Goal: Task Accomplishment & Management: Manage account settings

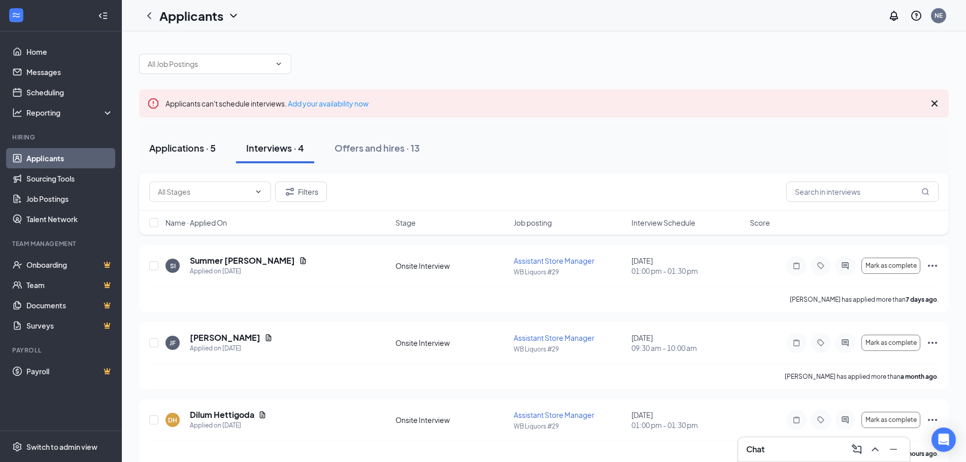
click at [198, 146] on div "Applications · 5" at bounding box center [182, 148] width 66 height 13
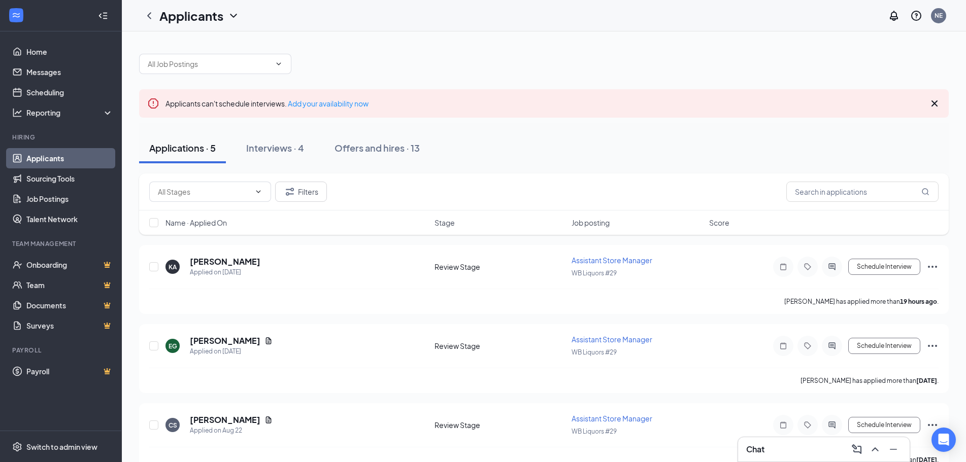
click at [795, 445] on div "Chat" at bounding box center [823, 450] width 155 height 16
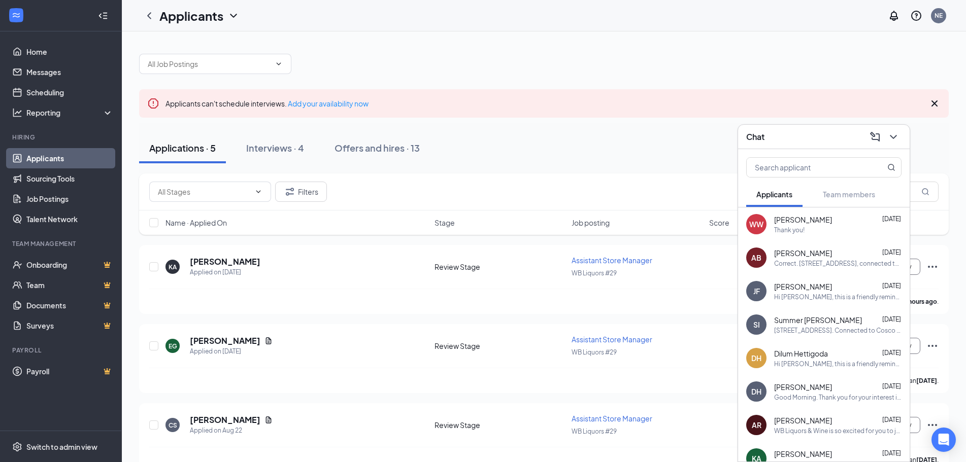
click at [804, 136] on div "Chat" at bounding box center [823, 137] width 155 height 16
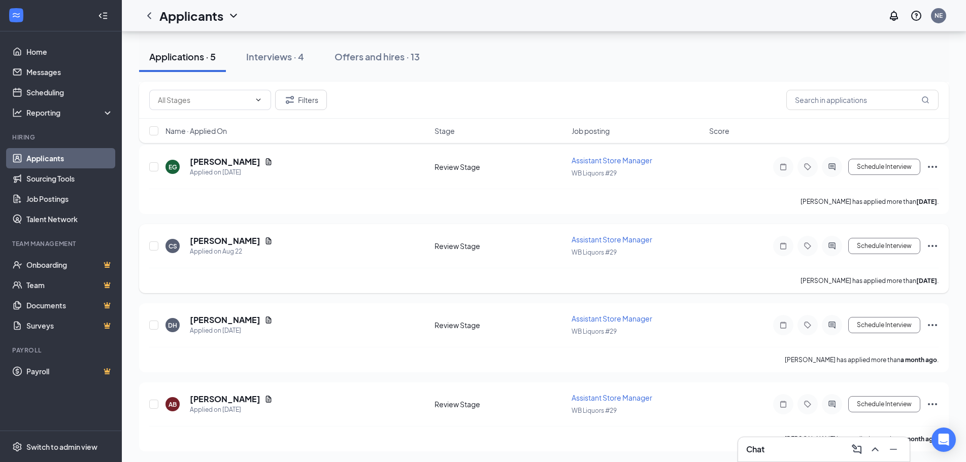
scroll to position [181, 0]
click at [280, 65] on button "Interviews · 4" at bounding box center [275, 57] width 78 height 30
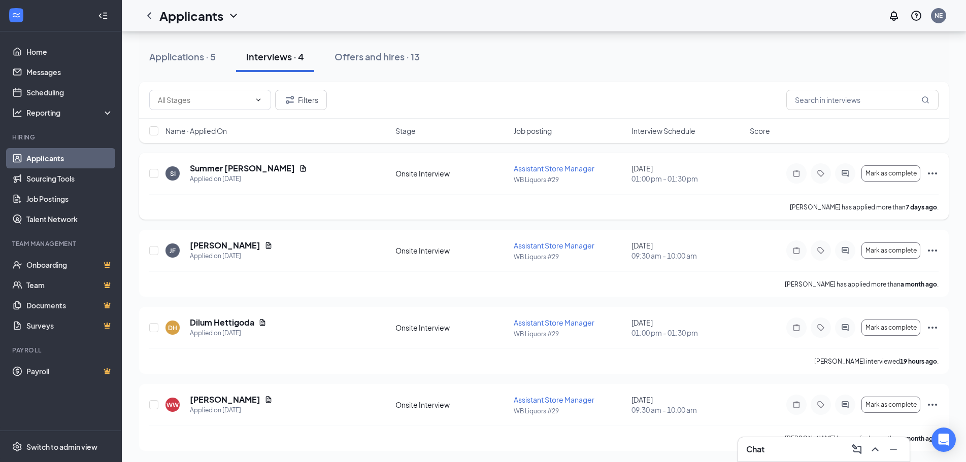
scroll to position [93, 0]
click at [933, 329] on icon "Ellipses" at bounding box center [932, 327] width 12 height 12
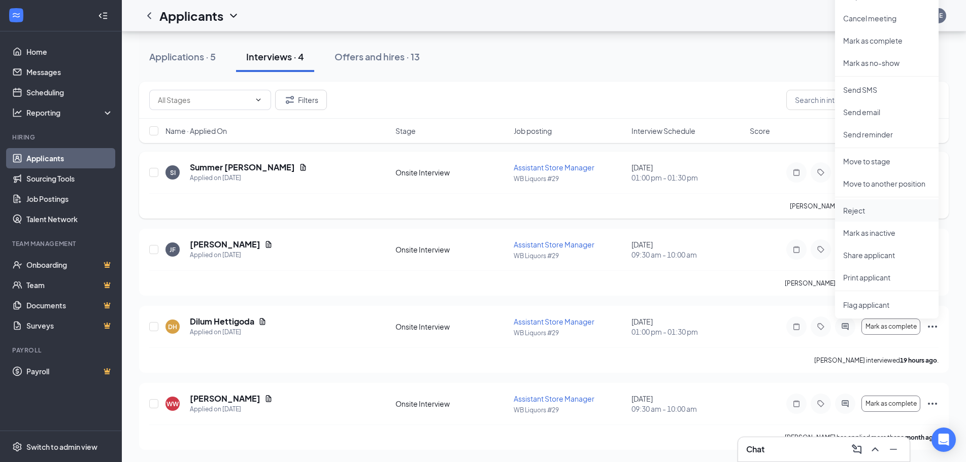
click at [866, 207] on p "Reject" at bounding box center [886, 211] width 87 height 10
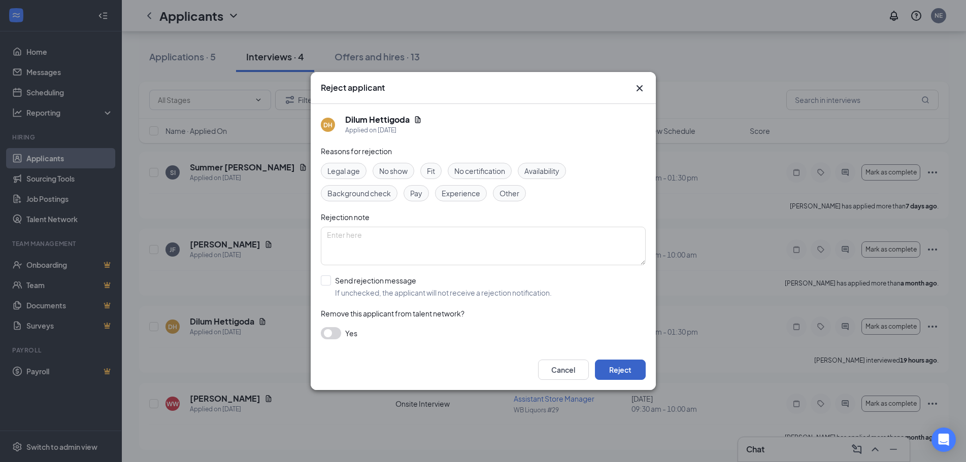
click at [624, 367] on button "Reject" at bounding box center [620, 370] width 51 height 20
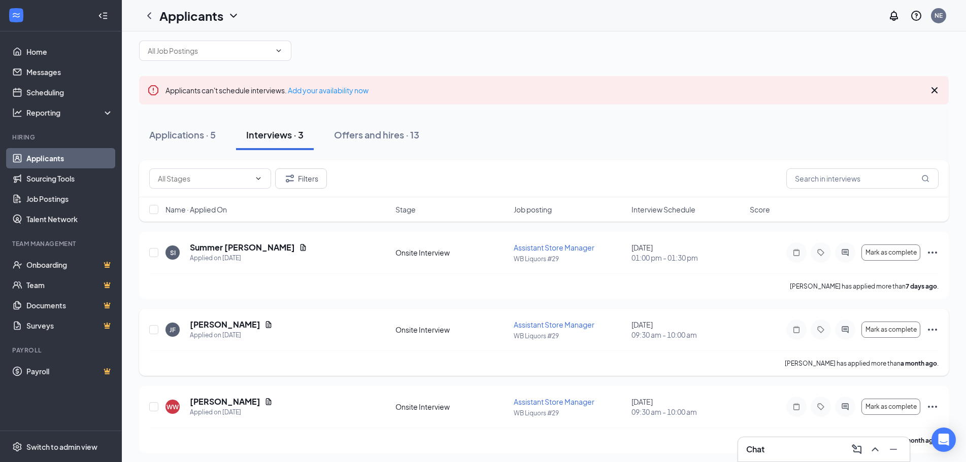
scroll to position [16, 0]
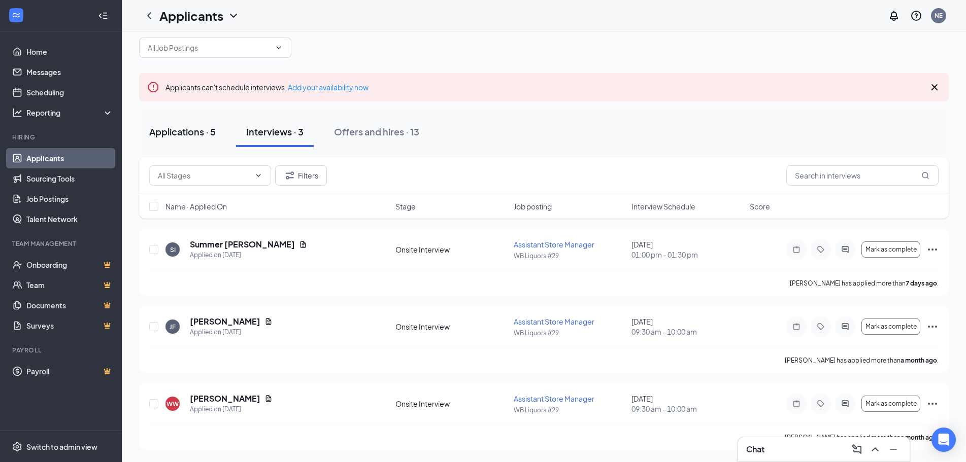
click at [176, 130] on div "Applications · 5" at bounding box center [182, 131] width 66 height 13
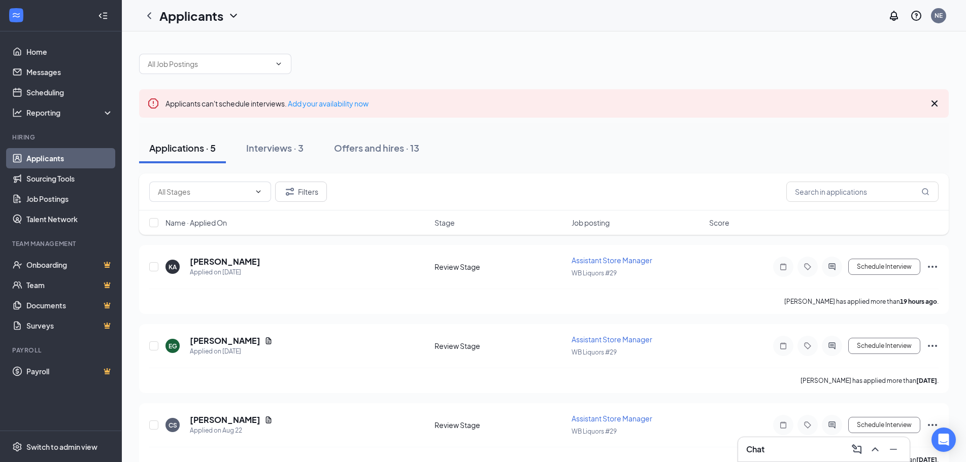
click at [784, 447] on div "Chat" at bounding box center [823, 450] width 155 height 16
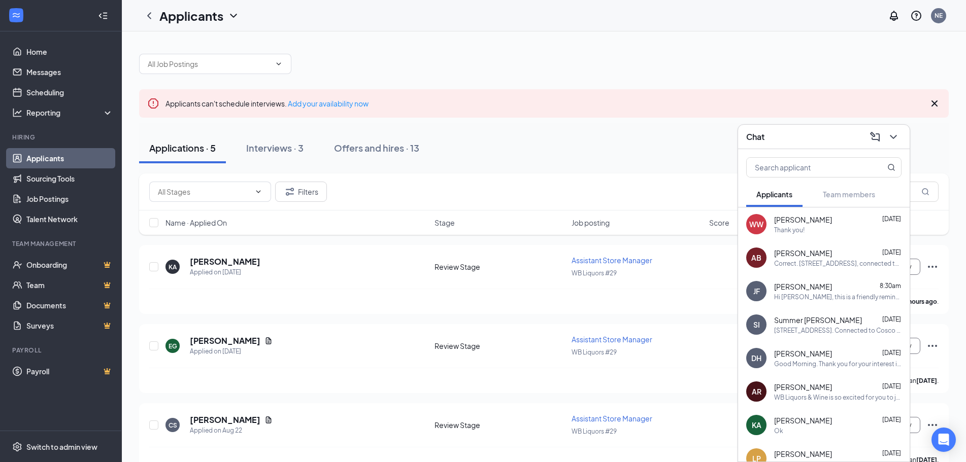
click at [808, 282] on span "[PERSON_NAME]" at bounding box center [803, 287] width 58 height 10
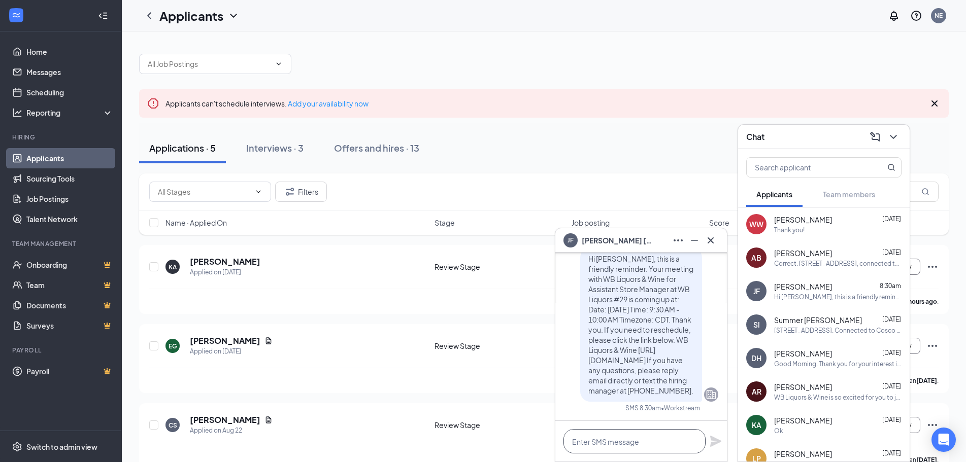
click at [603, 447] on textarea at bounding box center [634, 441] width 142 height 24
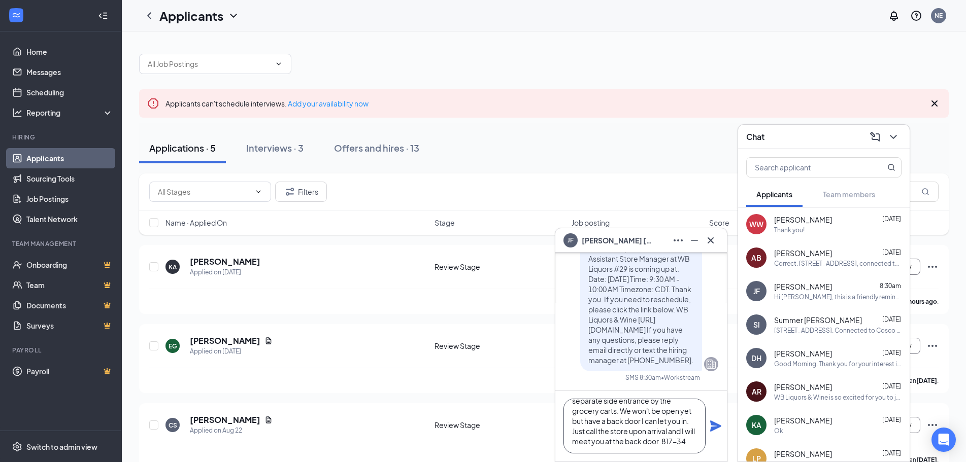
scroll to position [51, 0]
type textarea "Good Morning. Our address is [STREET_ADDRESS]. We are connected to Costco but h…"
click at [714, 423] on icon "Plane" at bounding box center [715, 426] width 11 height 11
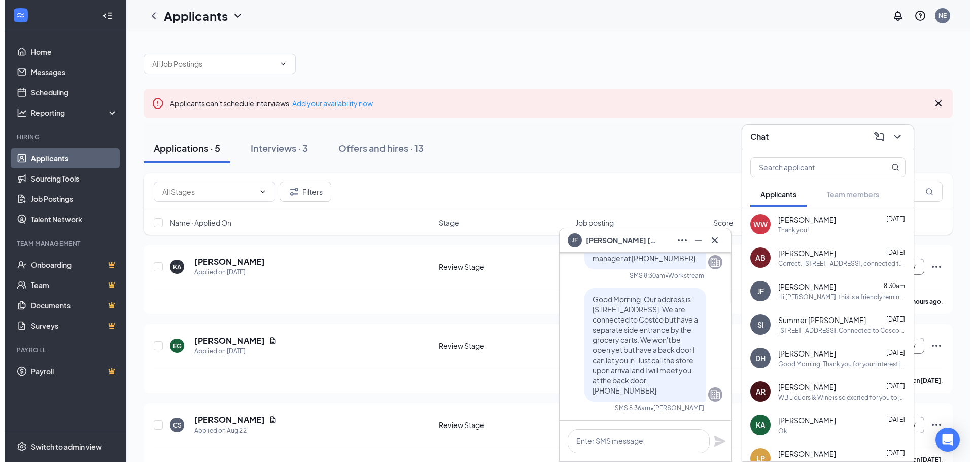
scroll to position [0, 0]
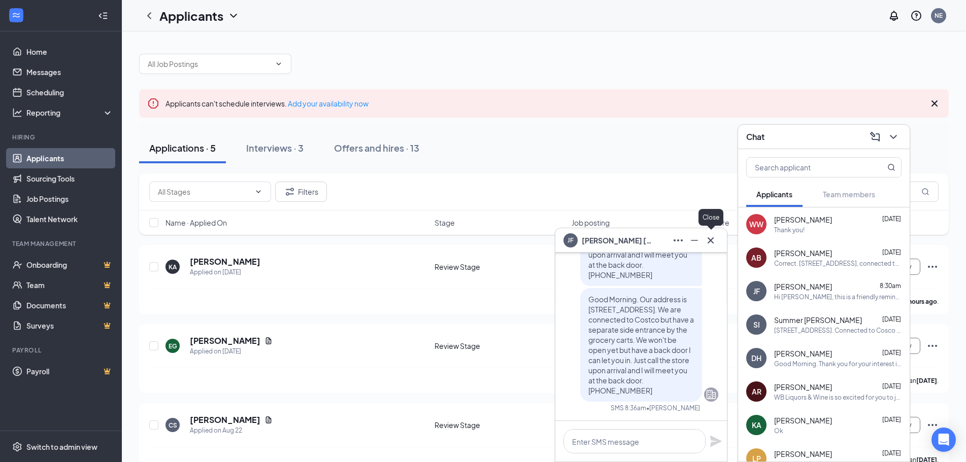
click at [716, 238] on icon "Cross" at bounding box center [710, 240] width 12 height 12
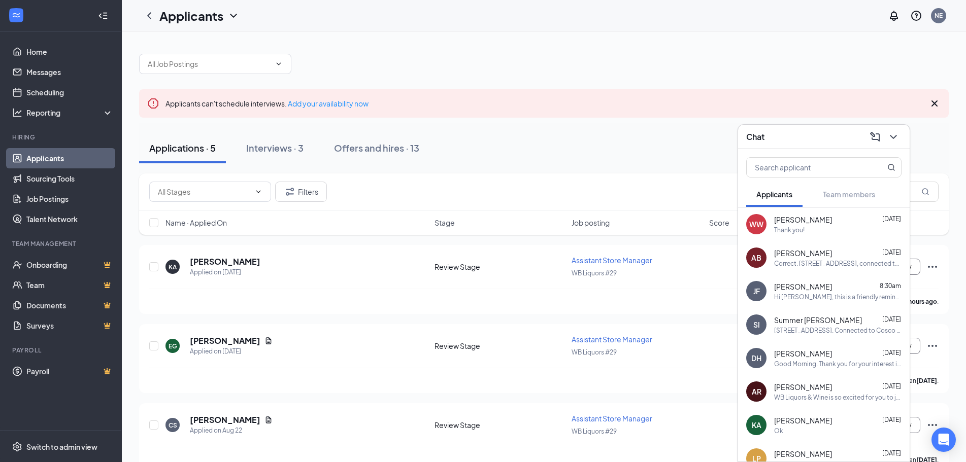
click at [789, 137] on div "Chat" at bounding box center [823, 137] width 155 height 16
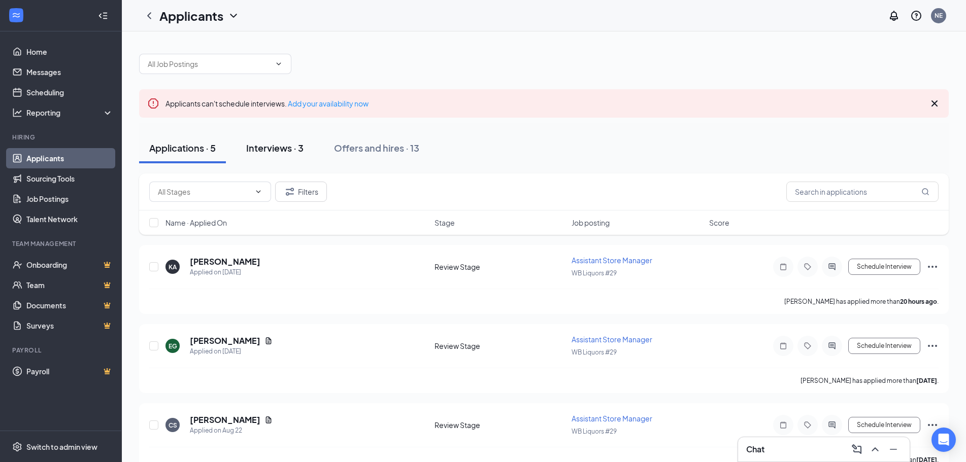
click at [282, 150] on div "Interviews · 3" at bounding box center [274, 148] width 57 height 13
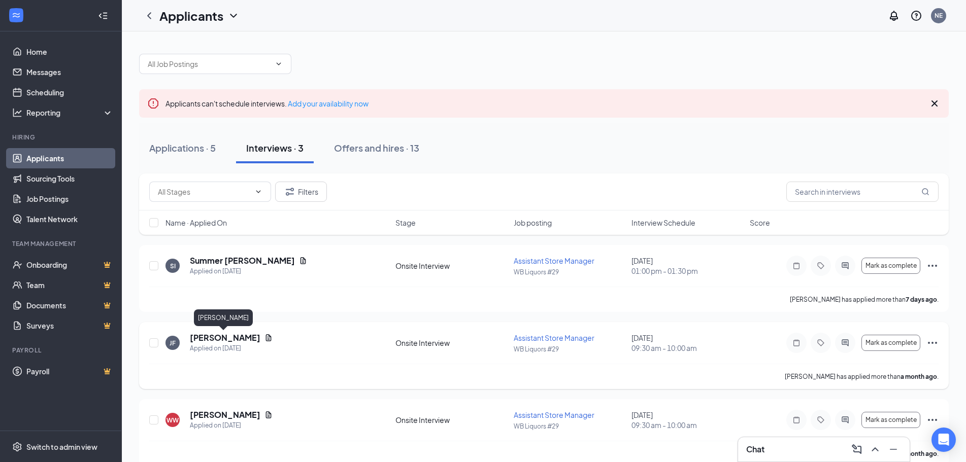
click at [227, 339] on h5 "[PERSON_NAME]" at bounding box center [225, 337] width 71 height 11
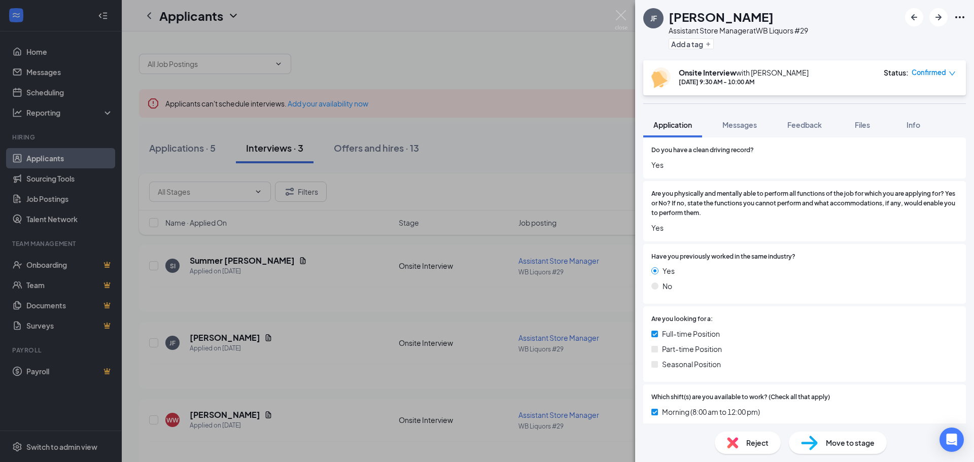
scroll to position [152, 0]
click at [750, 123] on span "Messages" at bounding box center [740, 124] width 35 height 9
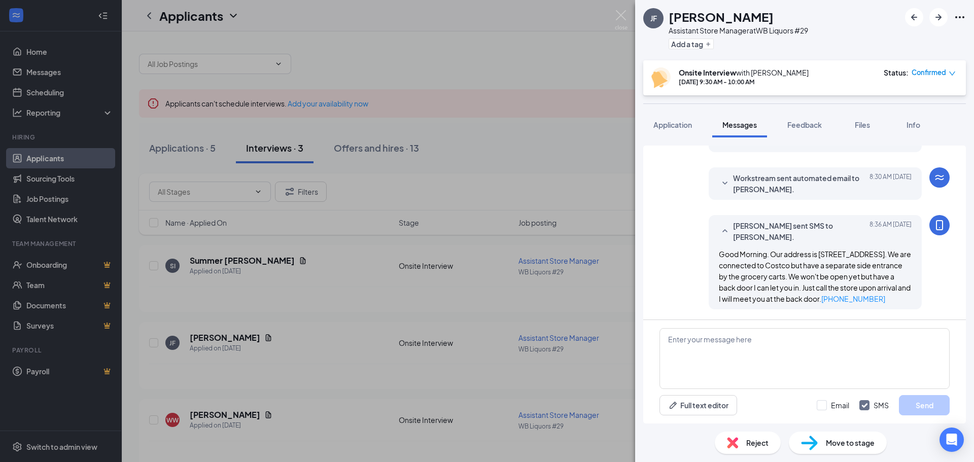
scroll to position [350, 0]
click at [627, 16] on img at bounding box center [621, 20] width 13 height 20
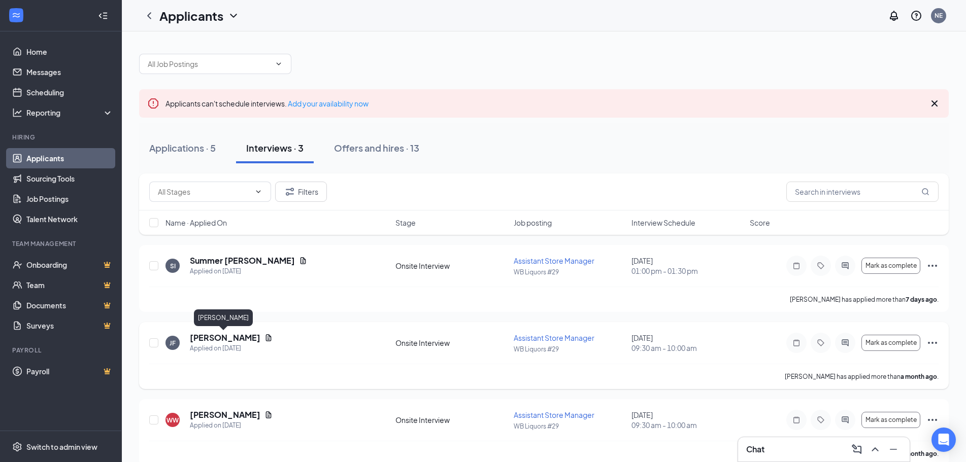
click at [215, 334] on h5 "[PERSON_NAME]" at bounding box center [225, 337] width 71 height 11
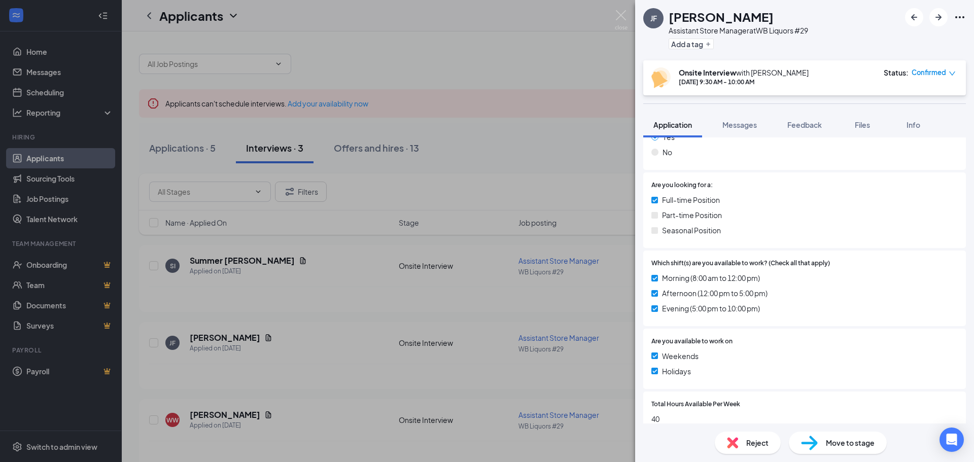
scroll to position [406, 0]
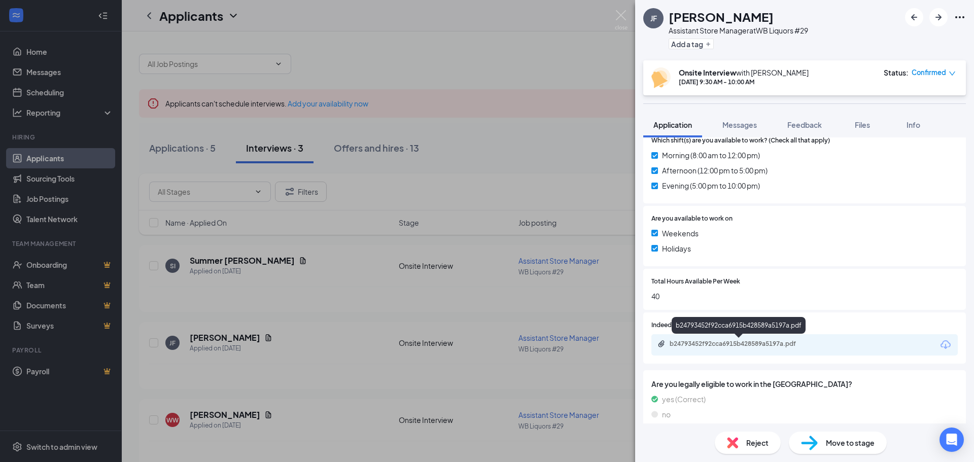
click at [746, 343] on div "b24793452f92cca6915b428589a5197a.pdf" at bounding box center [741, 344] width 142 height 8
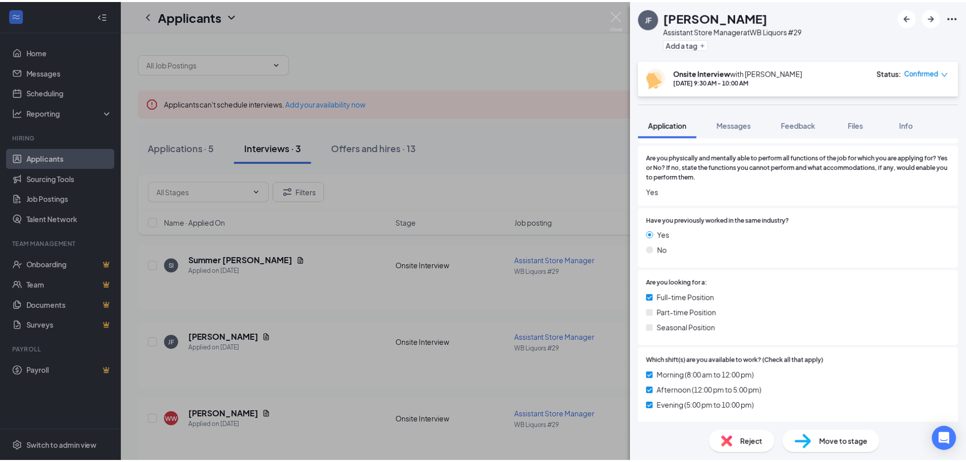
scroll to position [180, 0]
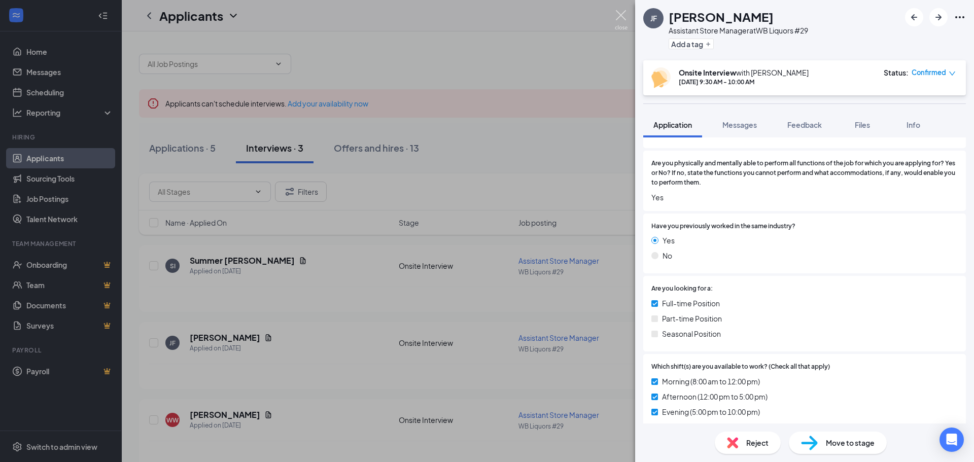
click at [625, 16] on img at bounding box center [621, 20] width 13 height 20
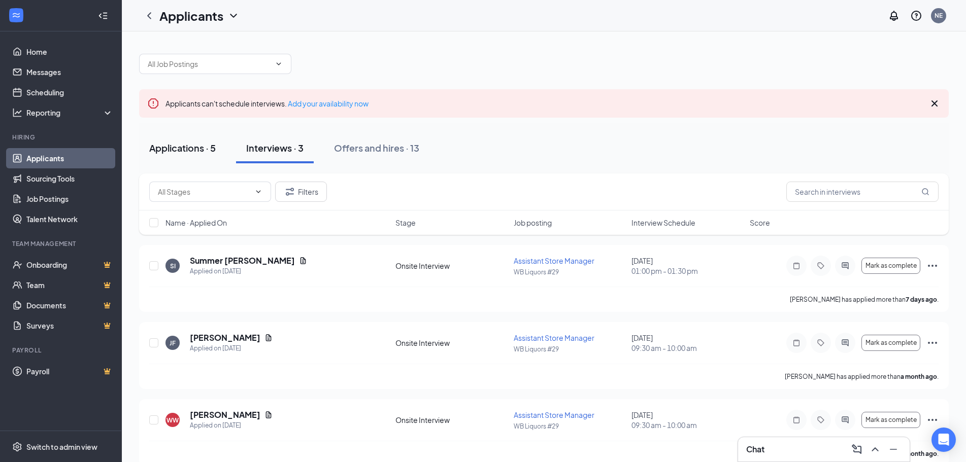
click at [195, 152] on div "Applications · 5" at bounding box center [182, 148] width 66 height 13
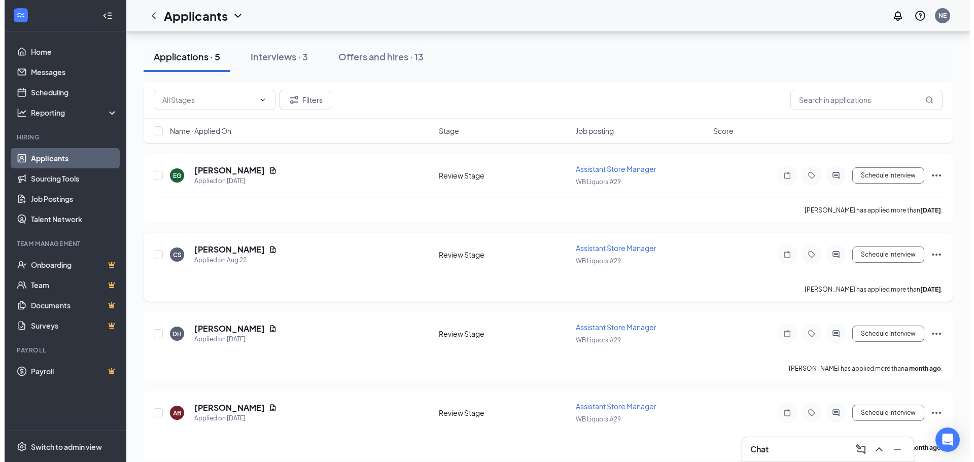
scroll to position [181, 0]
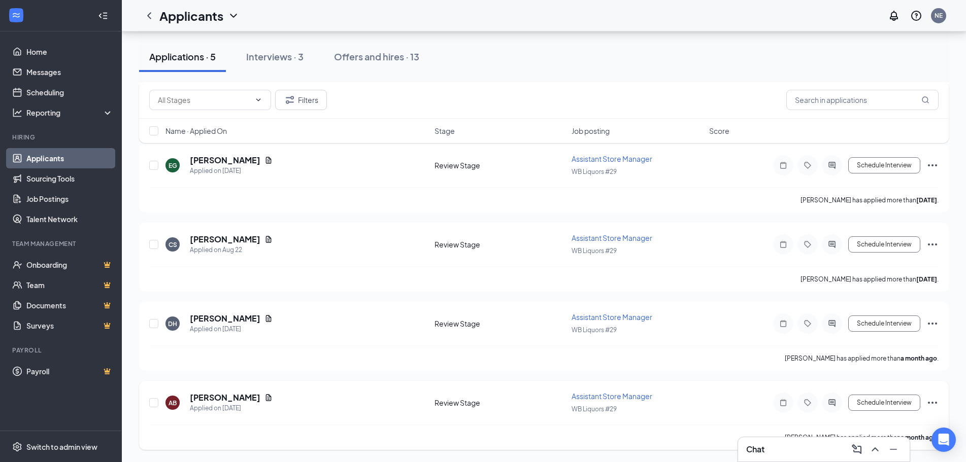
click at [837, 407] on div at bounding box center [832, 403] width 20 height 20
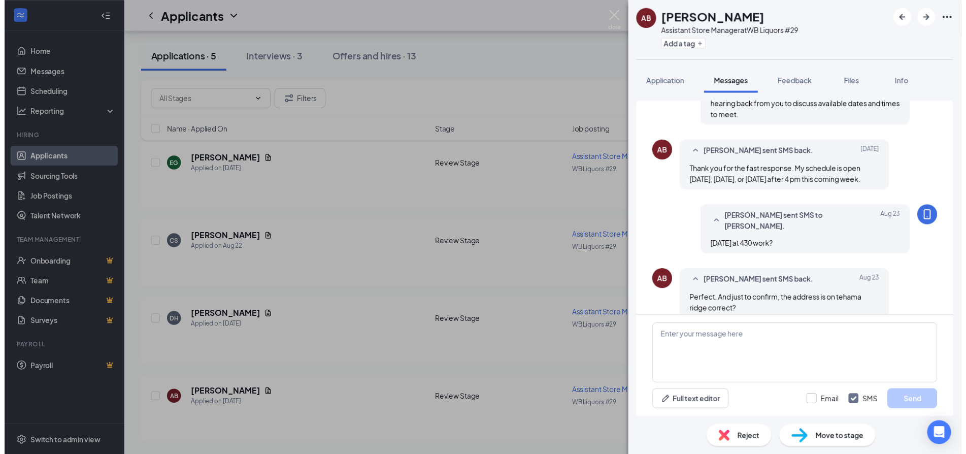
scroll to position [301, 0]
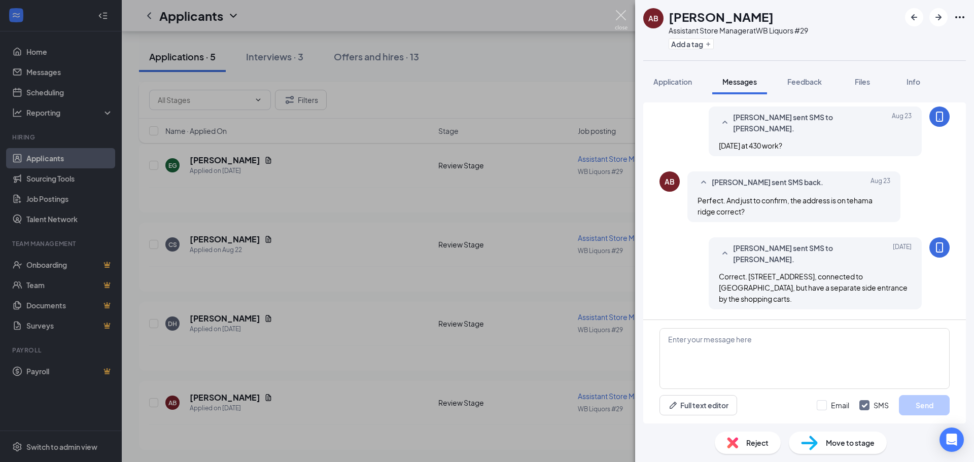
click at [622, 16] on img at bounding box center [621, 20] width 13 height 20
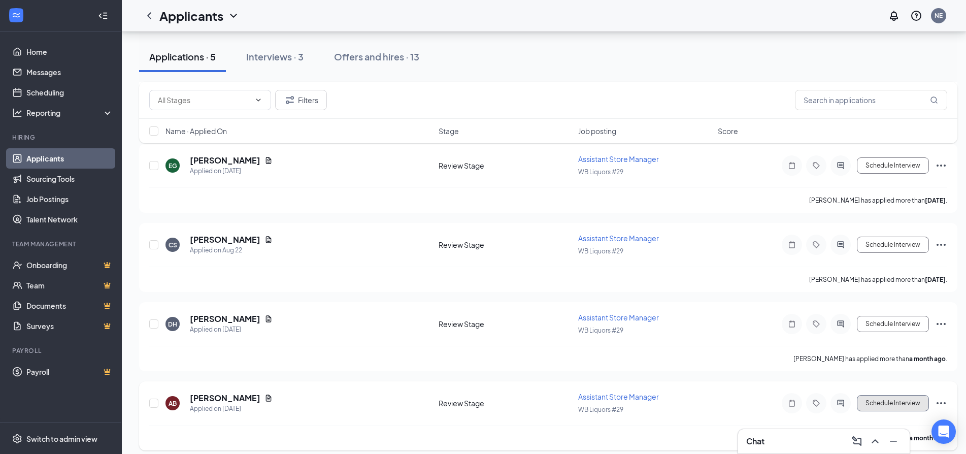
click at [895, 402] on button "Schedule Interview" at bounding box center [893, 403] width 72 height 16
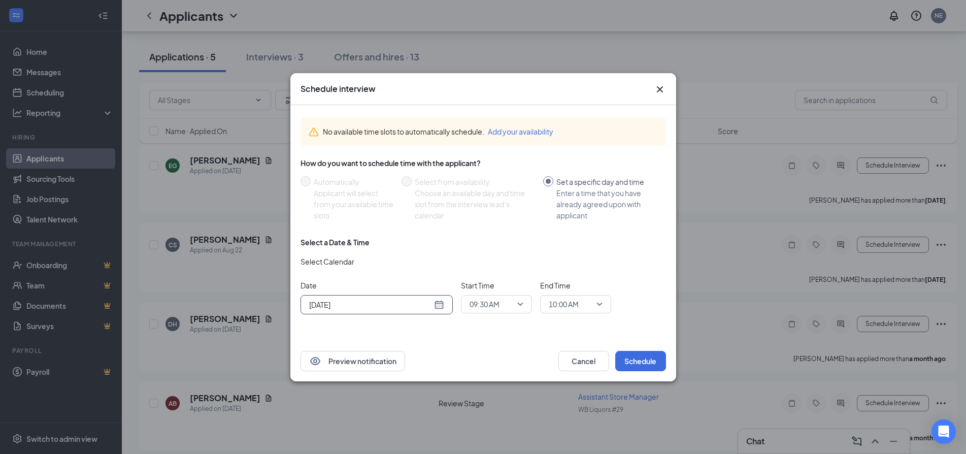
click at [388, 304] on input "[DATE]" at bounding box center [370, 304] width 123 height 11
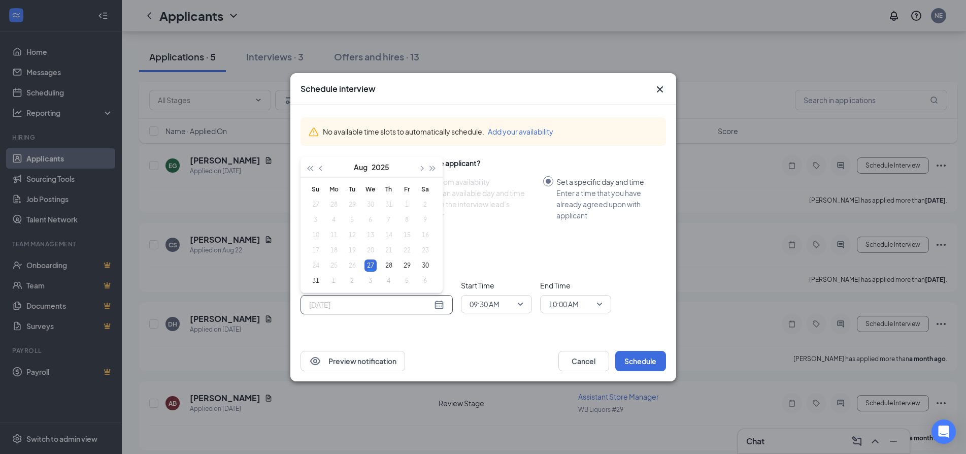
type input "[DATE]"
click at [367, 262] on div "27" at bounding box center [370, 265] width 12 height 12
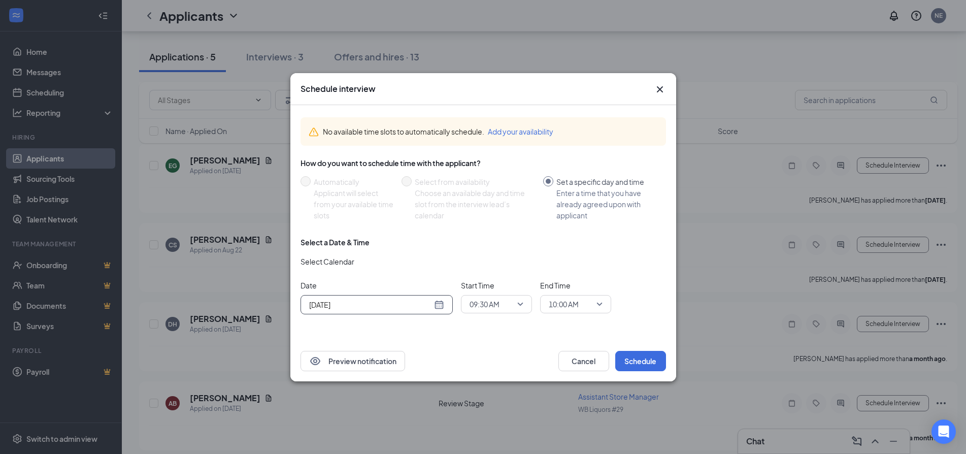
click at [497, 309] on span "09:30 AM" at bounding box center [484, 303] width 30 height 15
click at [483, 272] on span "04:30 PM" at bounding box center [484, 270] width 30 height 11
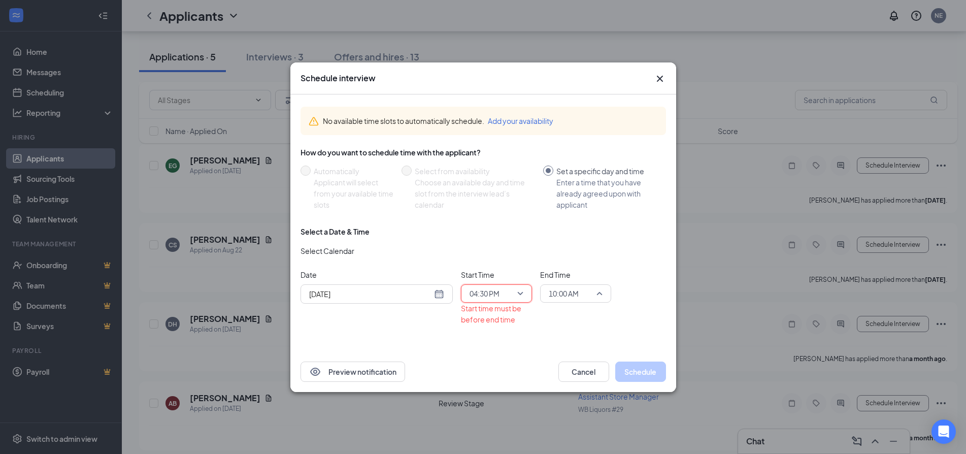
click at [574, 292] on span "10:00 AM" at bounding box center [564, 293] width 30 height 15
click at [571, 208] on span "05:00 PM" at bounding box center [563, 209] width 30 height 11
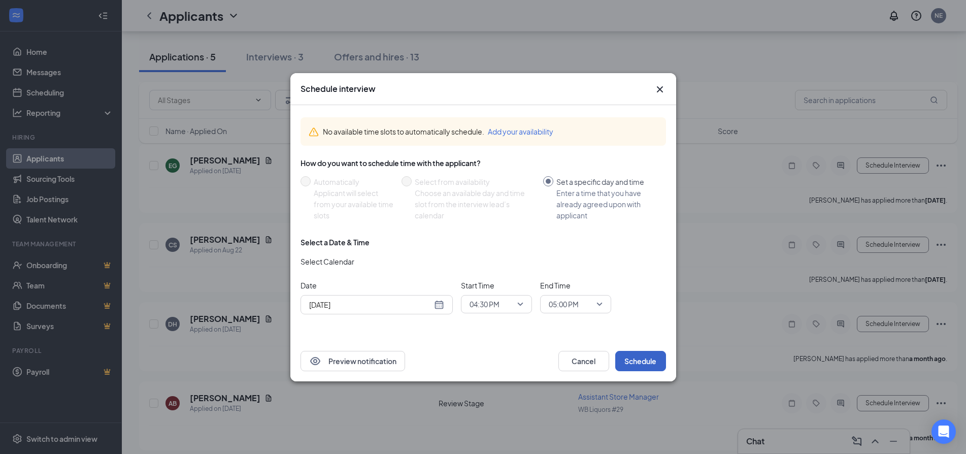
click at [644, 362] on button "Schedule" at bounding box center [640, 361] width 51 height 20
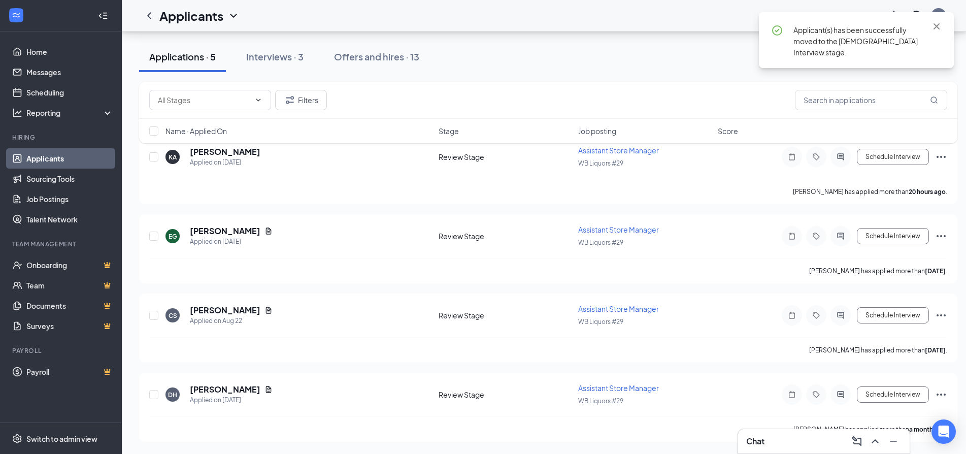
scroll to position [110, 0]
click at [940, 24] on icon "Cross" at bounding box center [936, 26] width 12 height 12
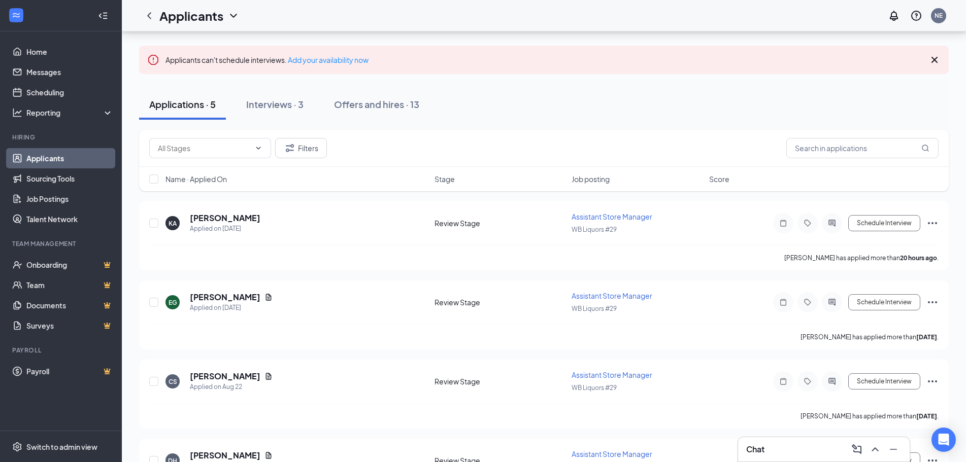
scroll to position [0, 0]
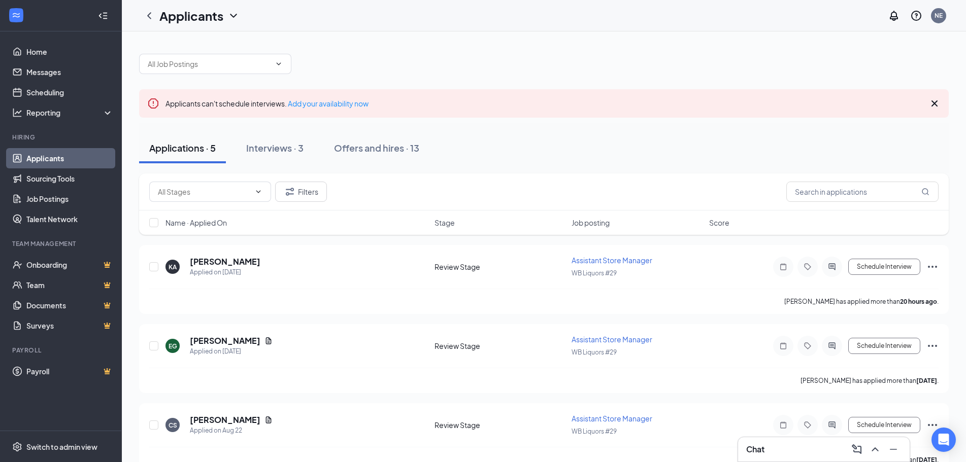
click at [788, 450] on div "Chat" at bounding box center [823, 450] width 155 height 16
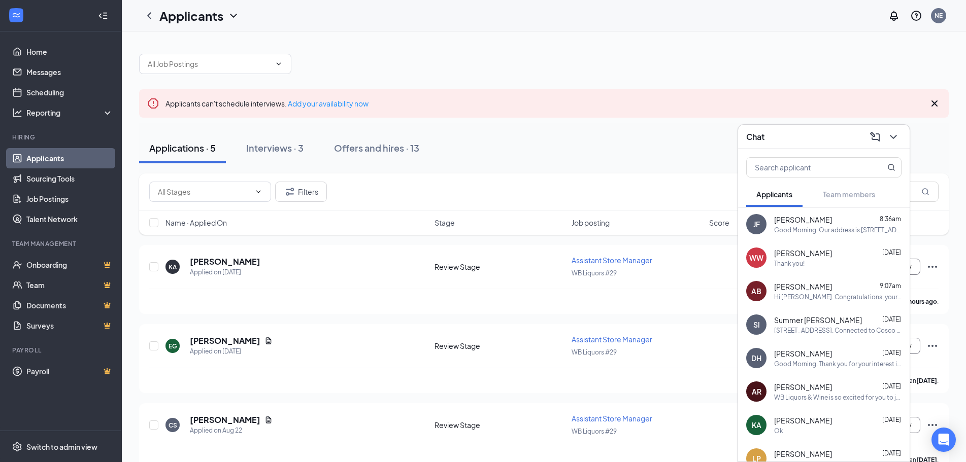
click at [813, 292] on div "[PERSON_NAME] 9:07am Hi [PERSON_NAME]. Congratulations, your meeting with WB Li…" at bounding box center [837, 292] width 127 height 20
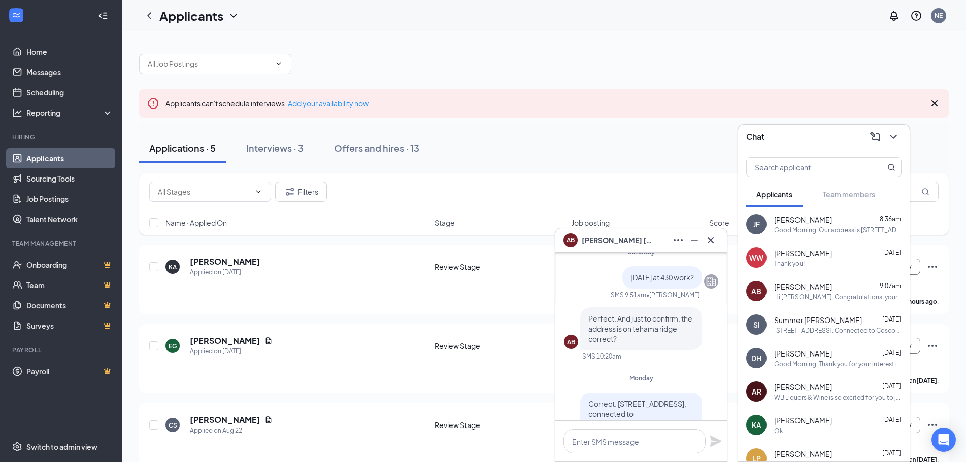
scroll to position [-152, 0]
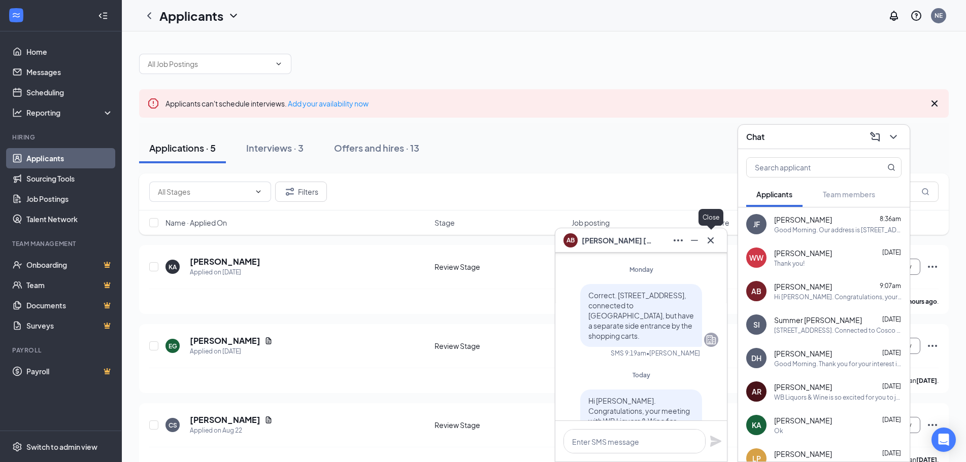
click at [711, 236] on icon "Cross" at bounding box center [710, 240] width 12 height 12
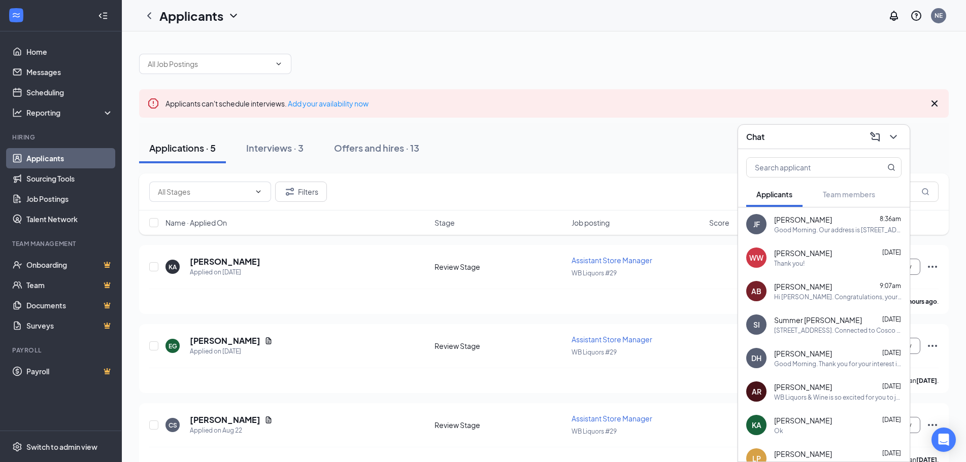
click at [803, 140] on div "Chat" at bounding box center [823, 137] width 155 height 16
